Goal: Find specific page/section: Find specific page/section

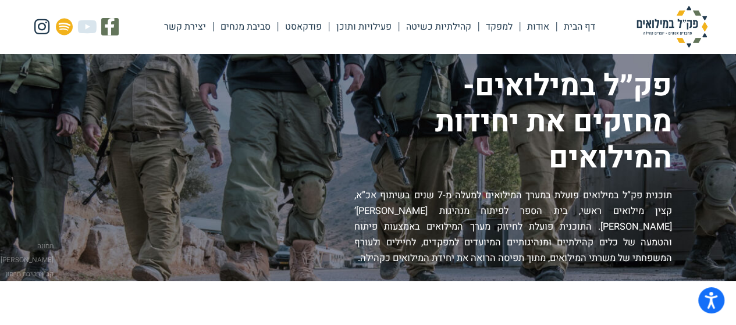
click at [495, 24] on link "למפקד" at bounding box center [499, 26] width 41 height 27
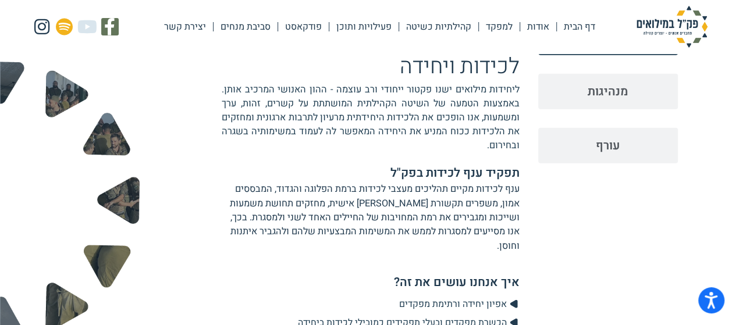
scroll to position [1330, 0]
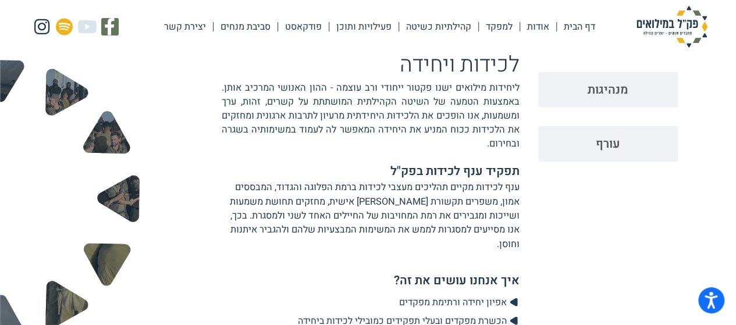
click at [353, 23] on link "פעילויות ותוכן" at bounding box center [363, 26] width 69 height 27
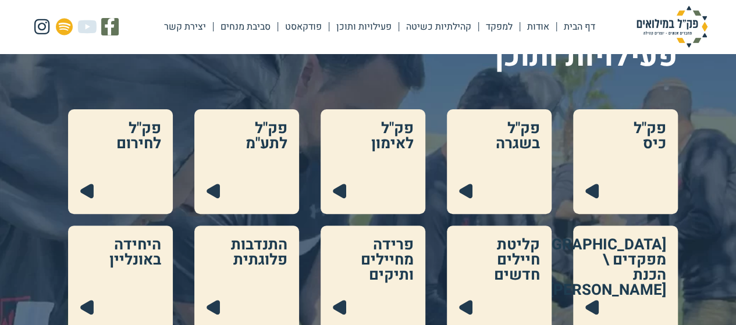
scroll to position [112, 0]
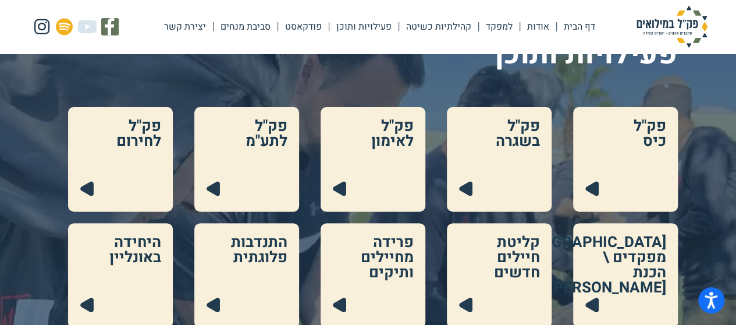
click at [612, 159] on link at bounding box center [625, 159] width 105 height 105
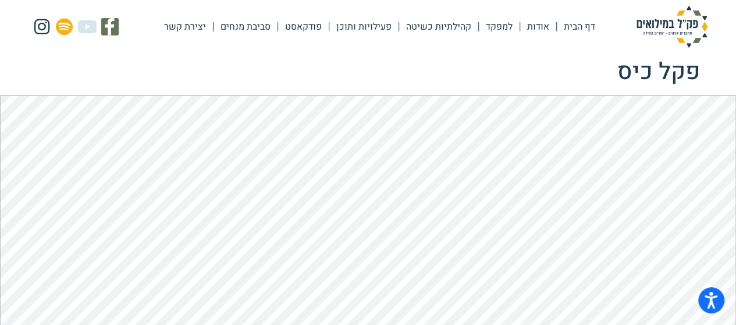
click at [358, 26] on link "פעילויות ותוכן" at bounding box center [363, 26] width 69 height 27
